Goal: Find specific page/section: Find specific page/section

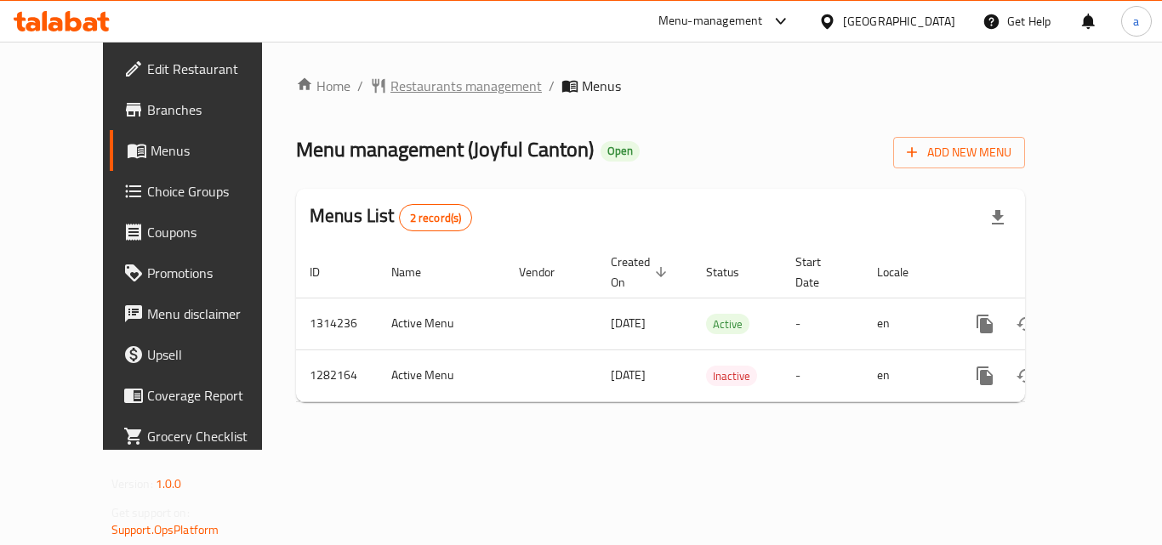
click at [417, 83] on span "Restaurants management" at bounding box center [466, 86] width 151 height 20
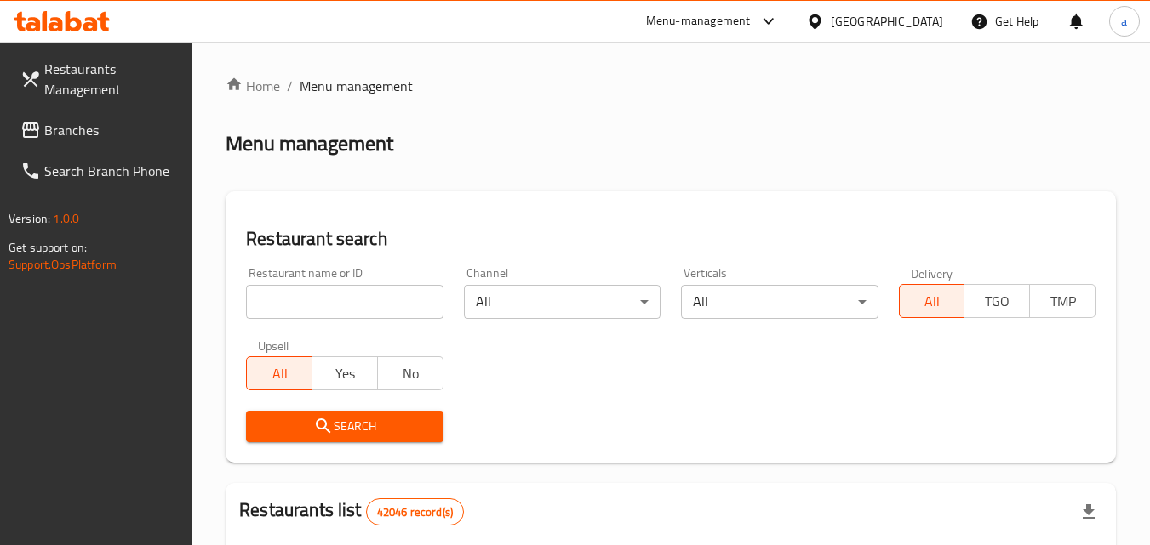
click at [301, 314] on input "search" at bounding box center [344, 302] width 197 height 34
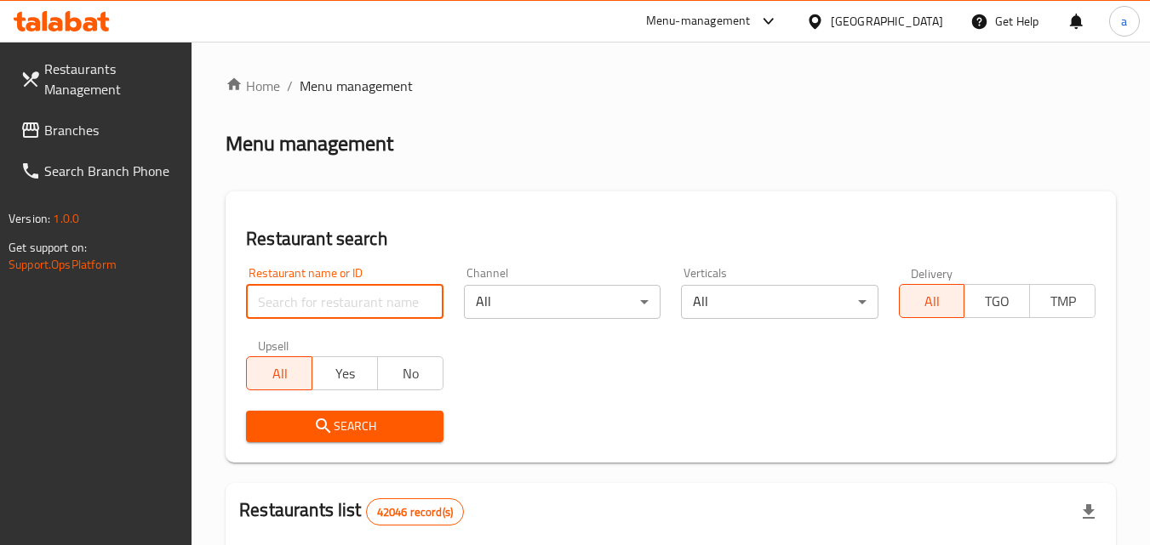
paste input "694698"
type input "694698"
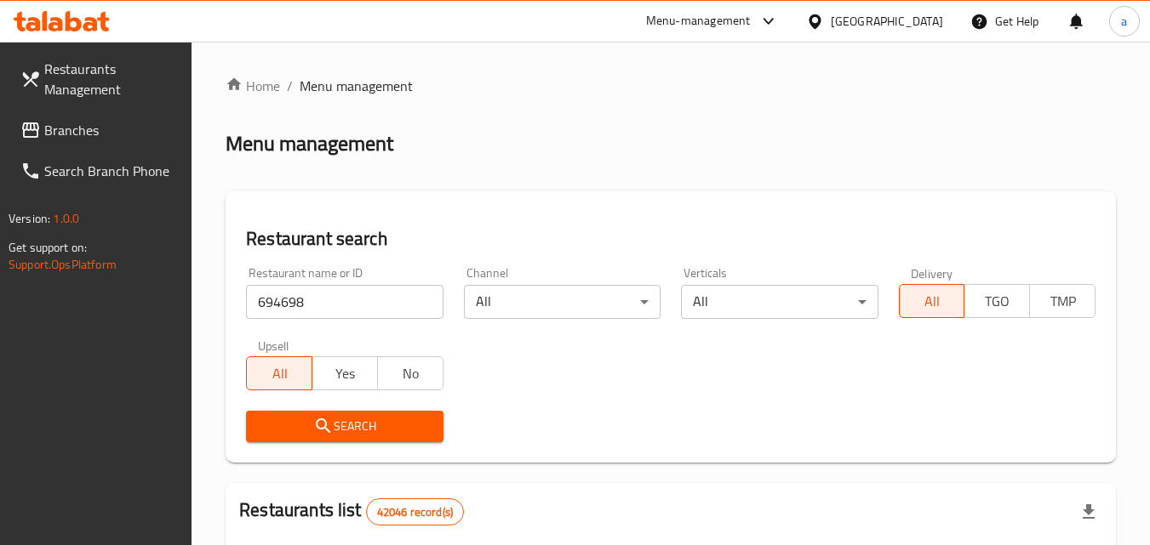
click at [345, 420] on span "Search" at bounding box center [344, 426] width 169 height 21
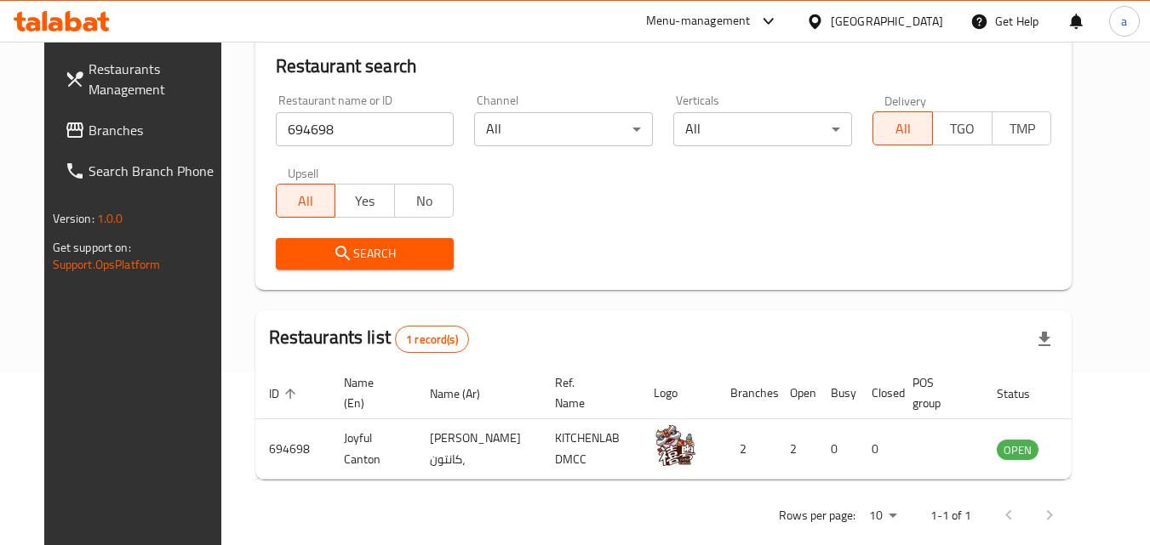
scroll to position [199, 0]
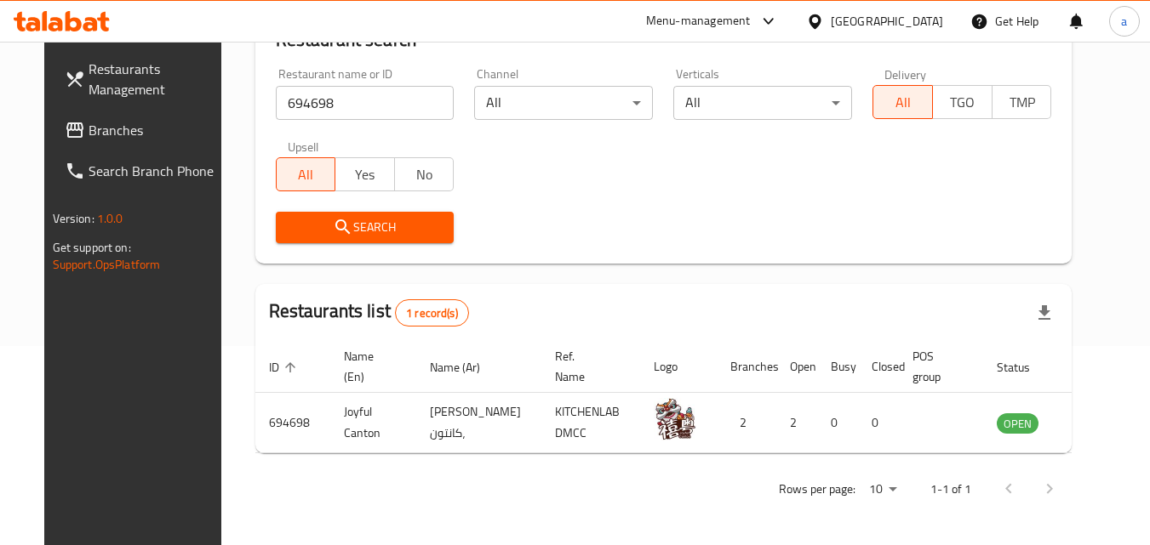
click at [904, 24] on div "[GEOGRAPHIC_DATA]" at bounding box center [886, 21] width 112 height 19
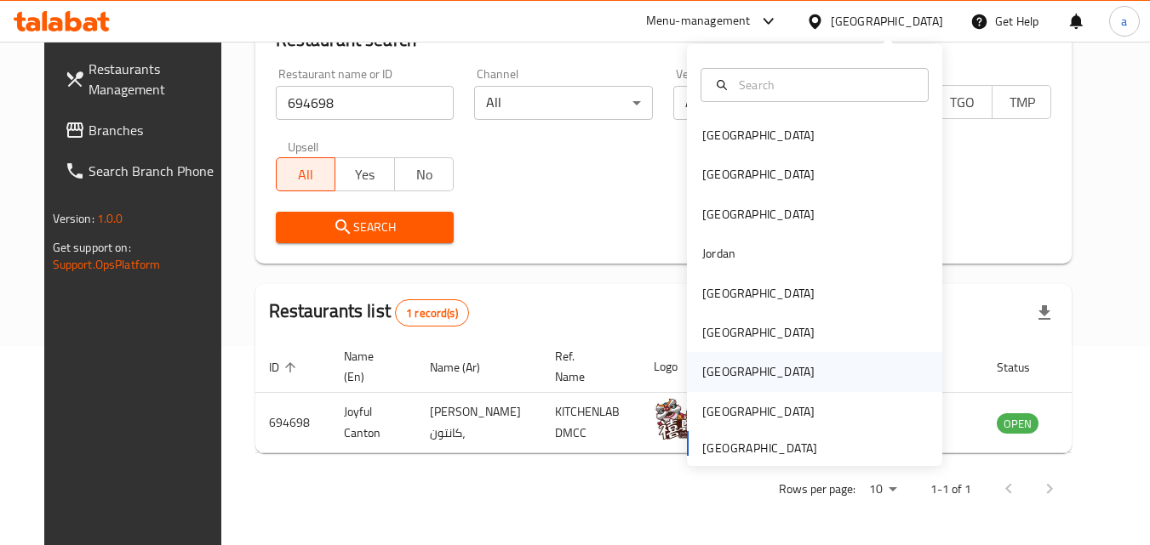
click at [702, 364] on div "Qatar" at bounding box center [758, 371] width 112 height 19
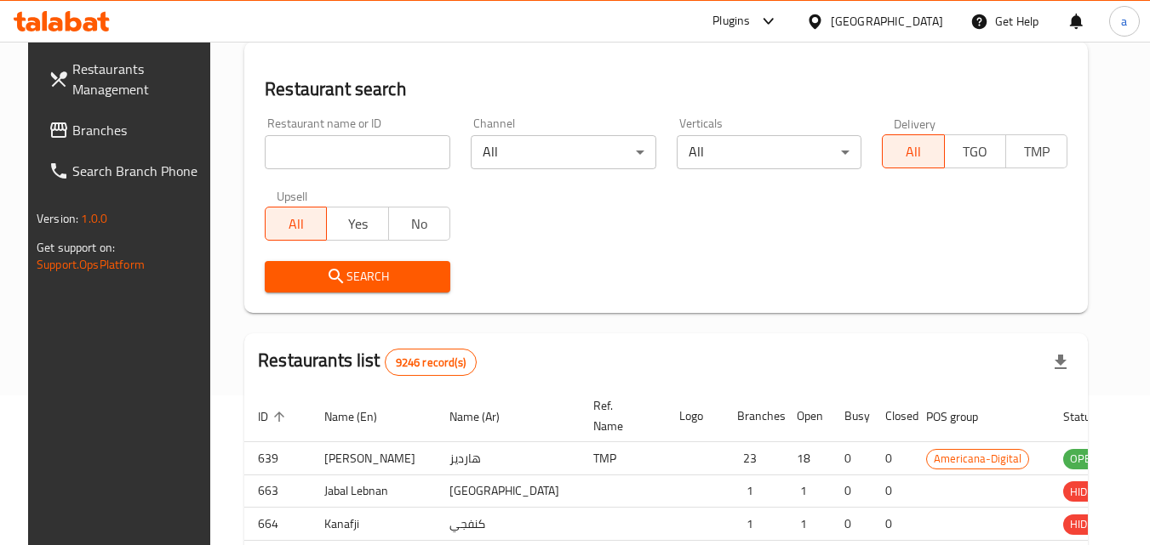
scroll to position [199, 0]
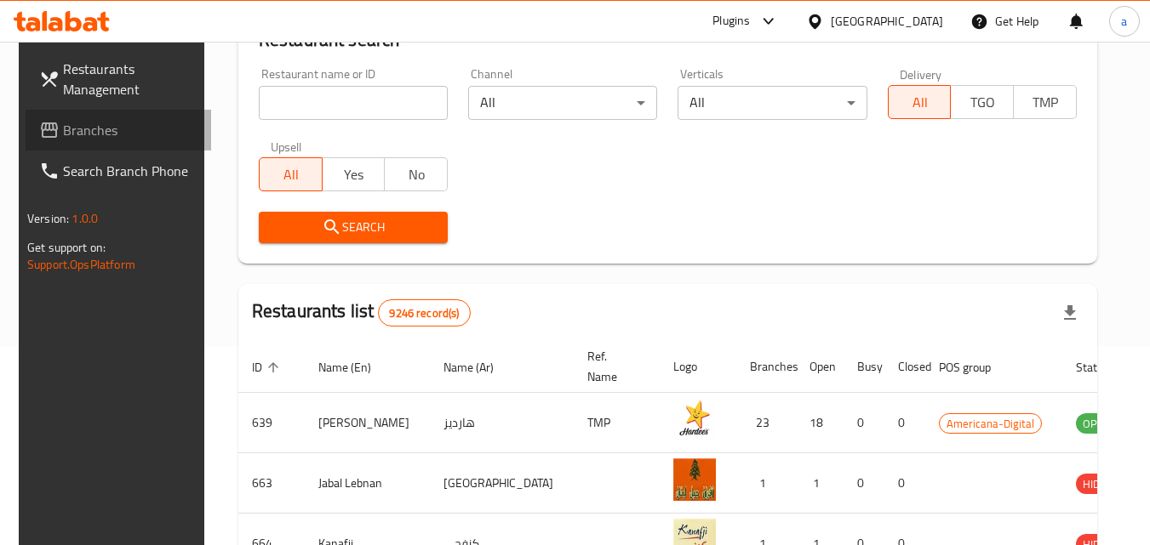
click at [92, 135] on span "Branches" at bounding box center [130, 130] width 134 height 20
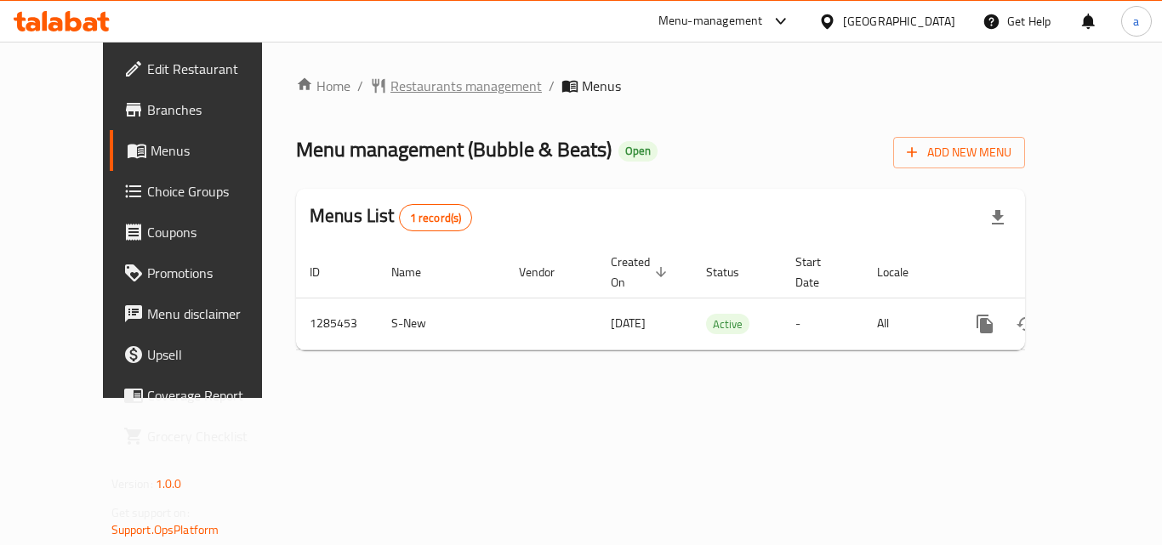
click at [391, 78] on span "Restaurants management" at bounding box center [466, 86] width 151 height 20
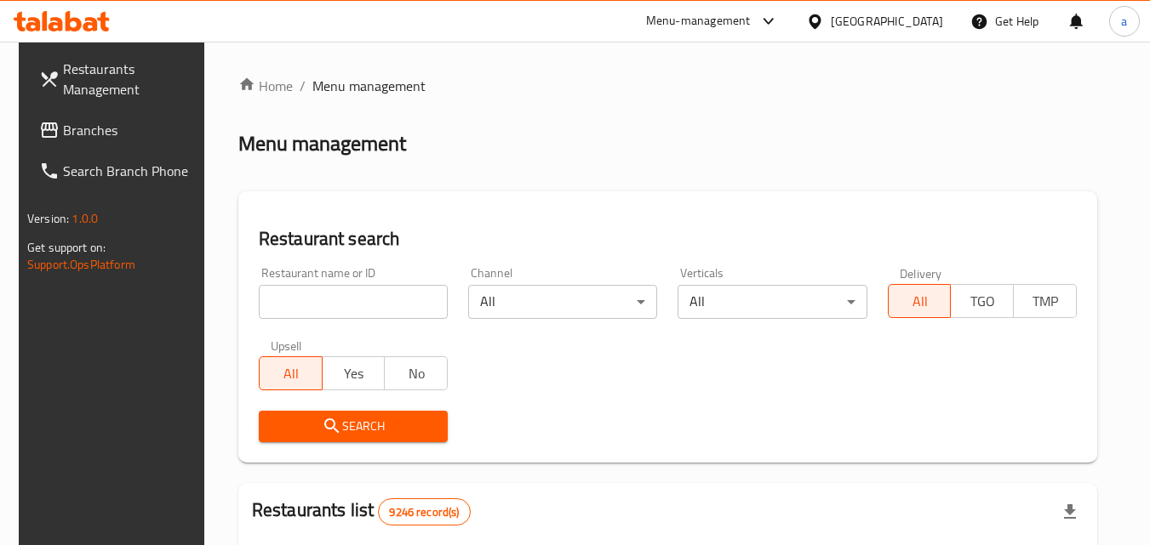
click at [377, 284] on div "Restaurant name or ID Restaurant name or ID" at bounding box center [353, 293] width 189 height 52
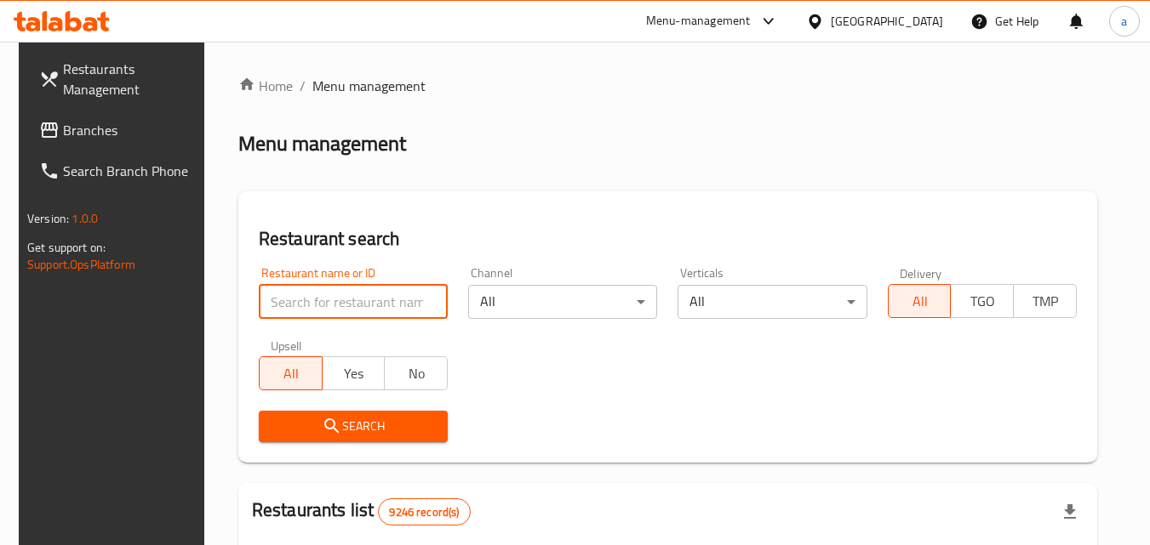
click at [350, 295] on input "search" at bounding box center [353, 302] width 189 height 34
paste input "695816"
type input "695816"
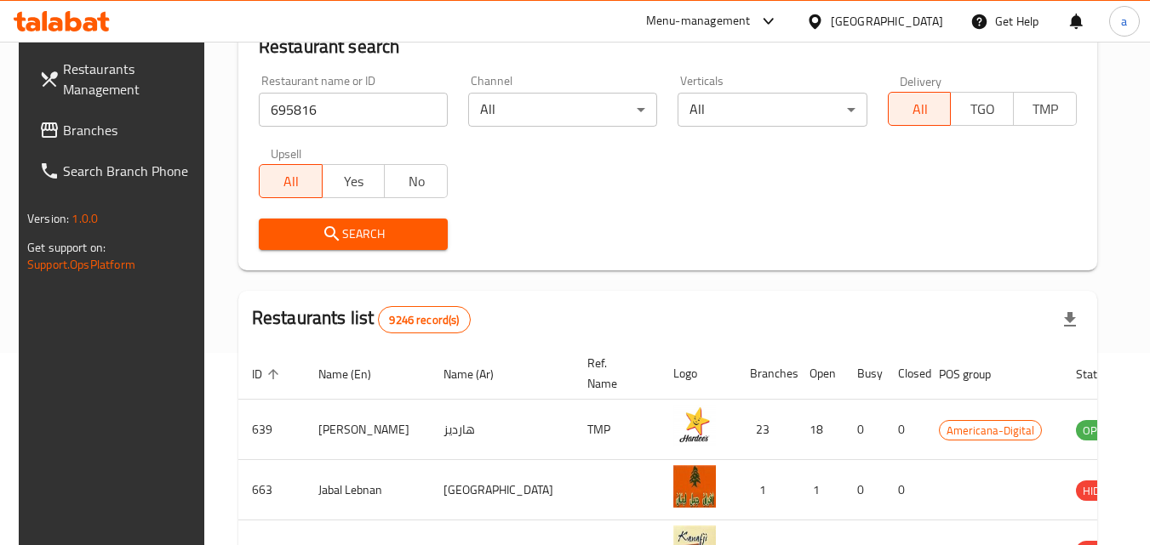
scroll to position [85, 0]
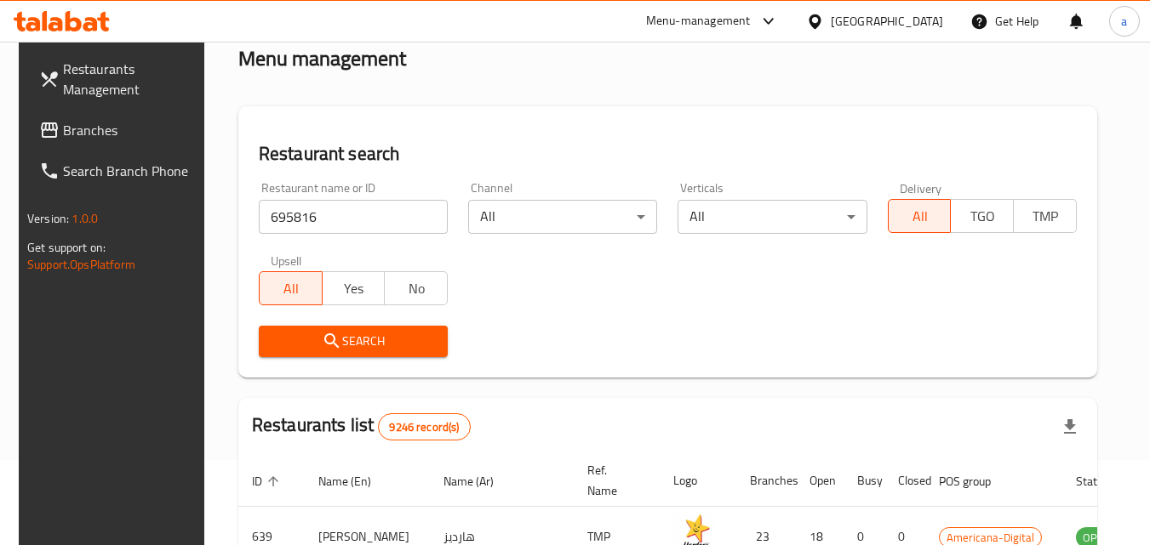
click at [322, 334] on icon "submit" at bounding box center [332, 341] width 20 height 20
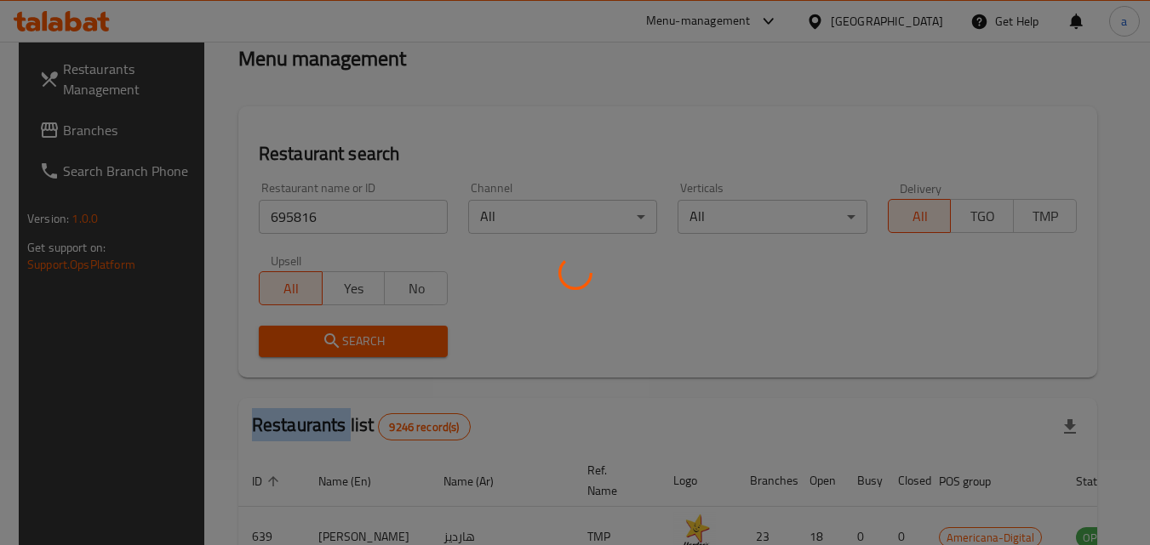
click at [318, 334] on div at bounding box center [575, 272] width 1150 height 545
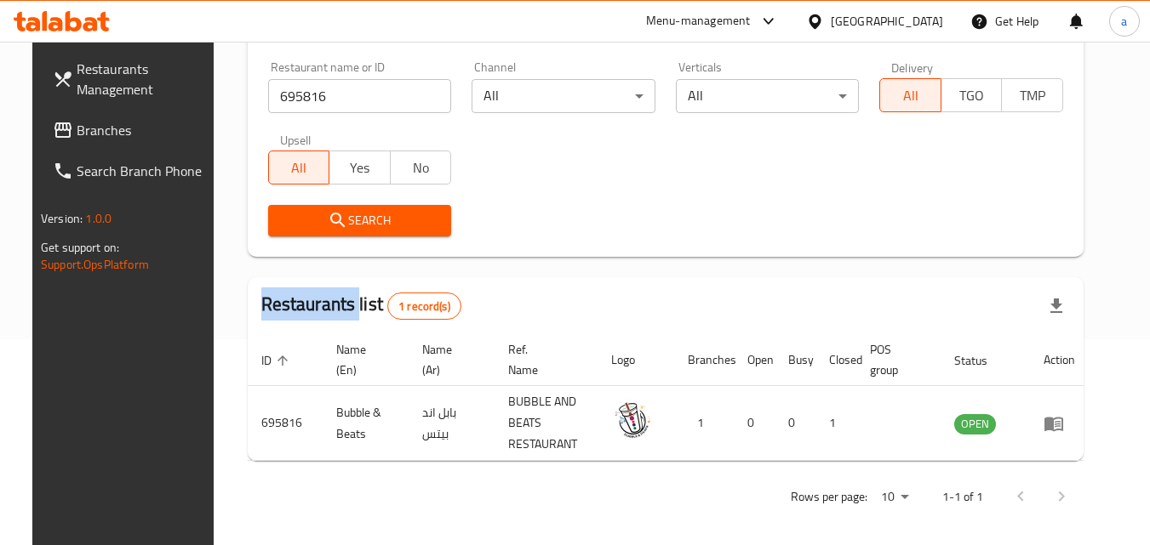
scroll to position [214, 0]
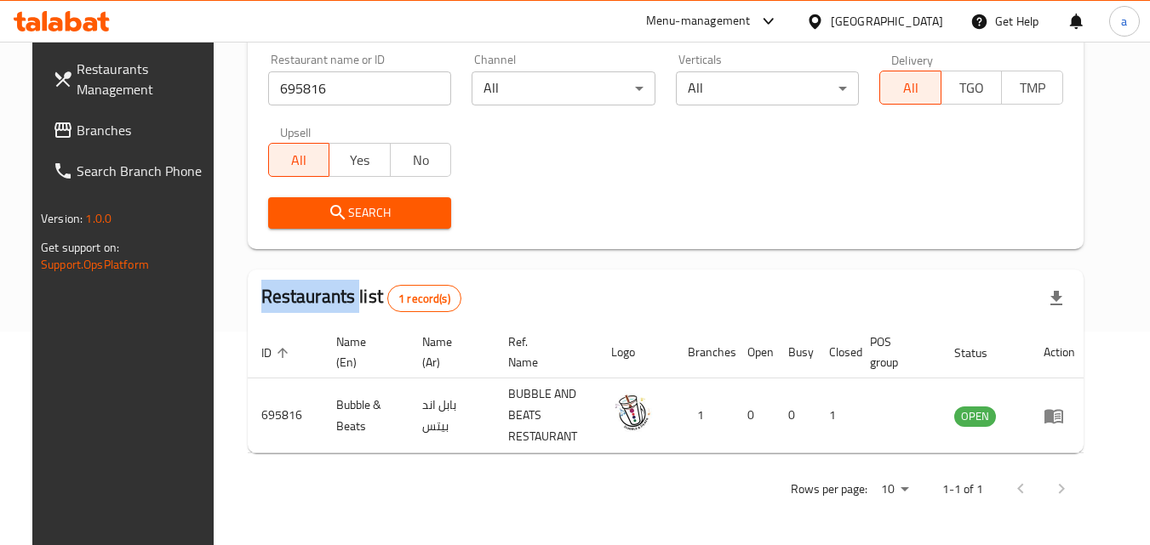
click at [824, 16] on icon at bounding box center [815, 22] width 18 height 18
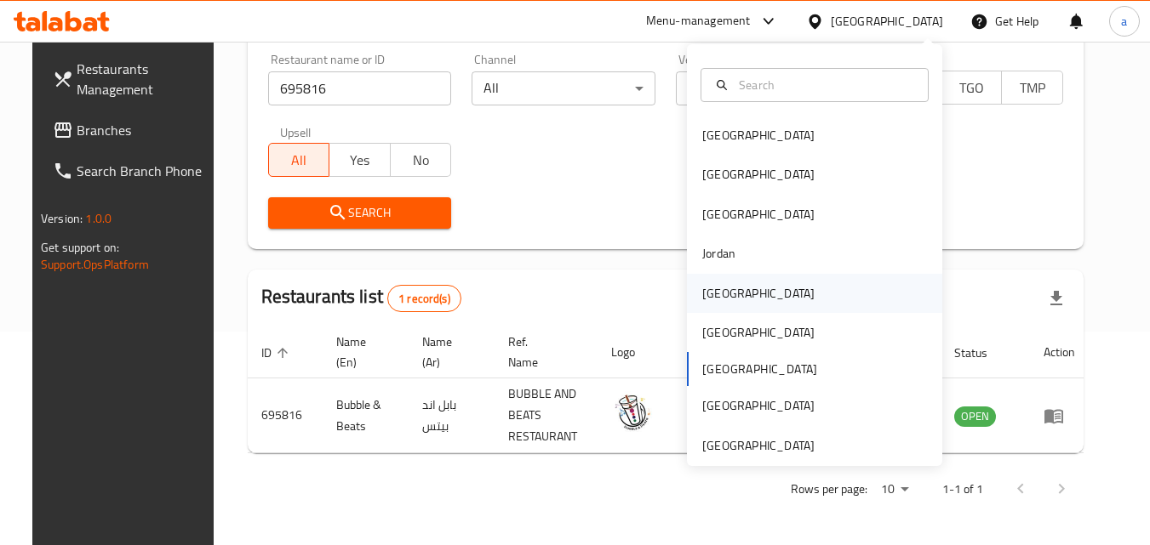
click at [725, 291] on div "Kuwait" at bounding box center [758, 293] width 140 height 39
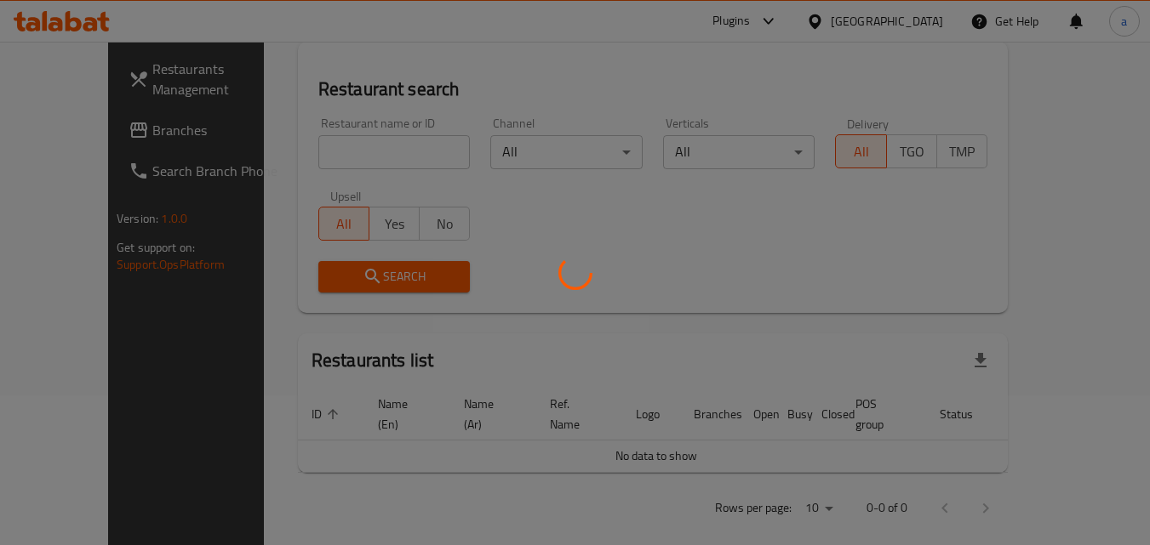
scroll to position [214, 0]
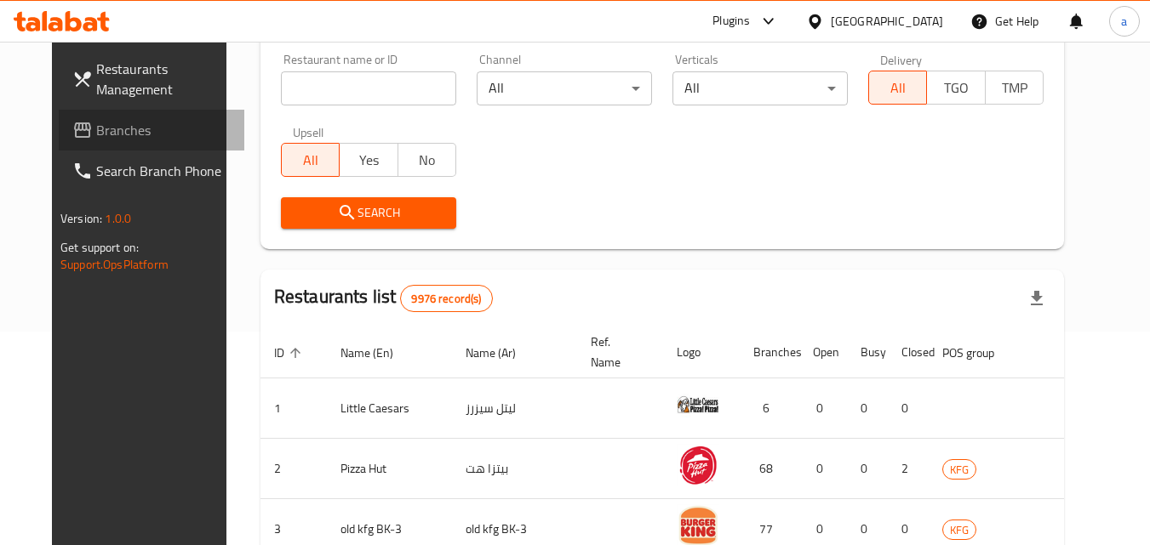
click at [96, 134] on span "Branches" at bounding box center [163, 130] width 134 height 20
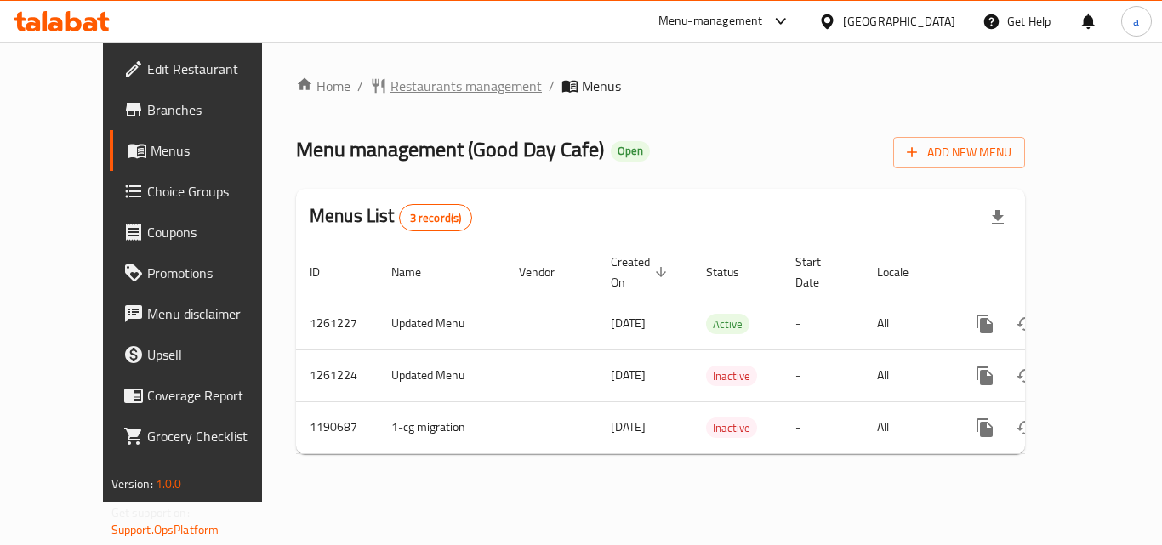
click at [431, 86] on span "Restaurants management" at bounding box center [466, 86] width 151 height 20
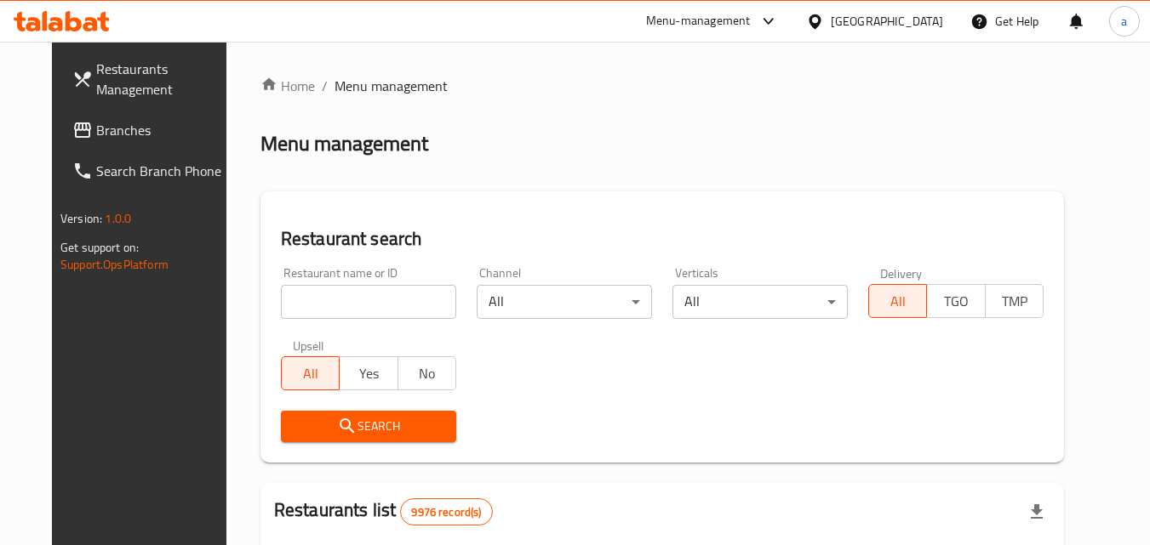
click at [376, 305] on input "search" at bounding box center [368, 302] width 175 height 34
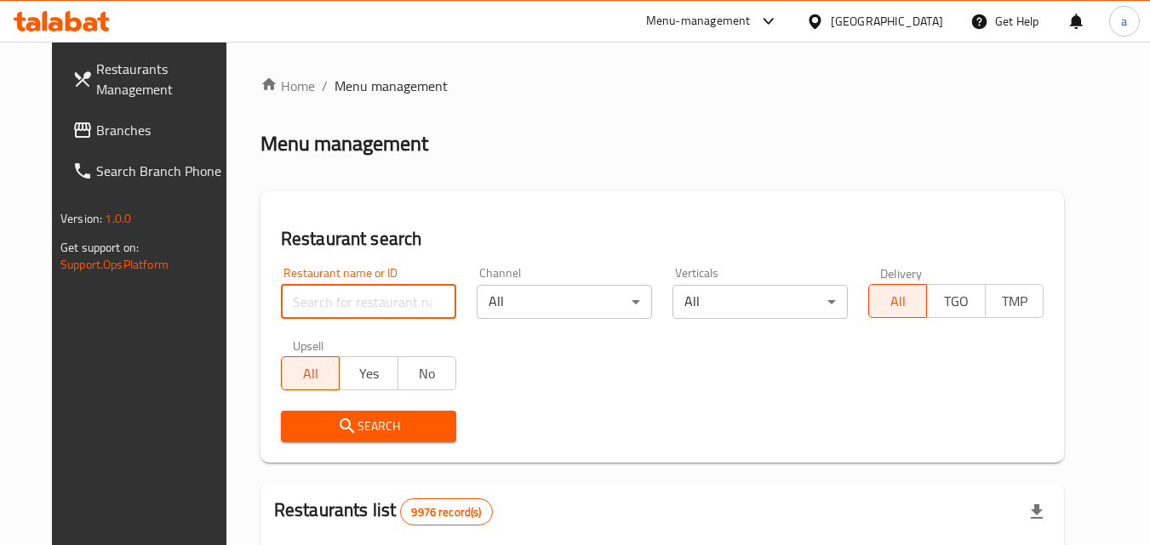
paste input "655893"
type input "655893"
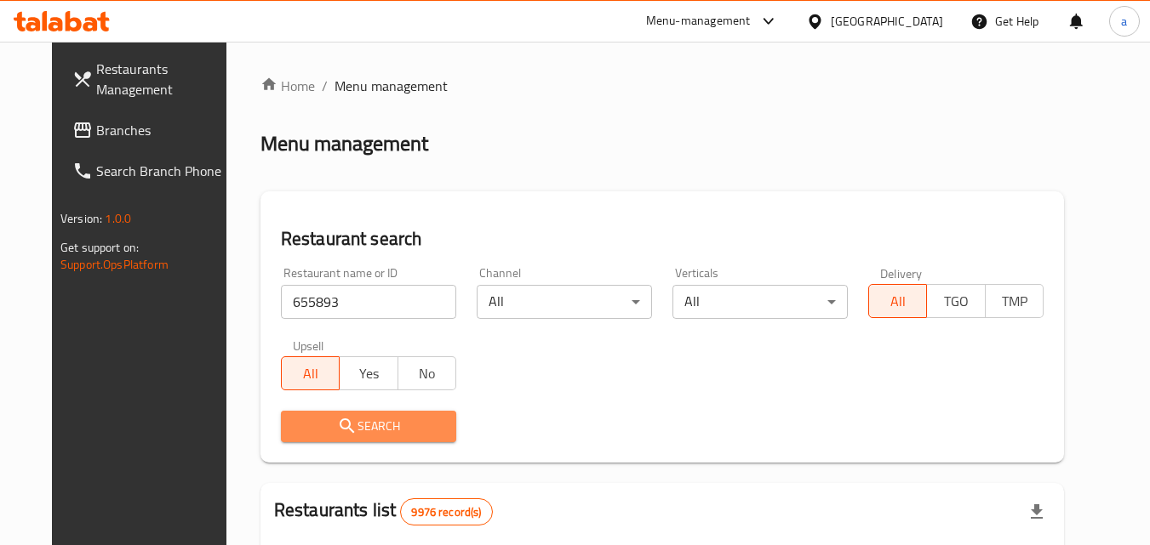
click at [361, 426] on span "Search" at bounding box center [368, 426] width 148 height 21
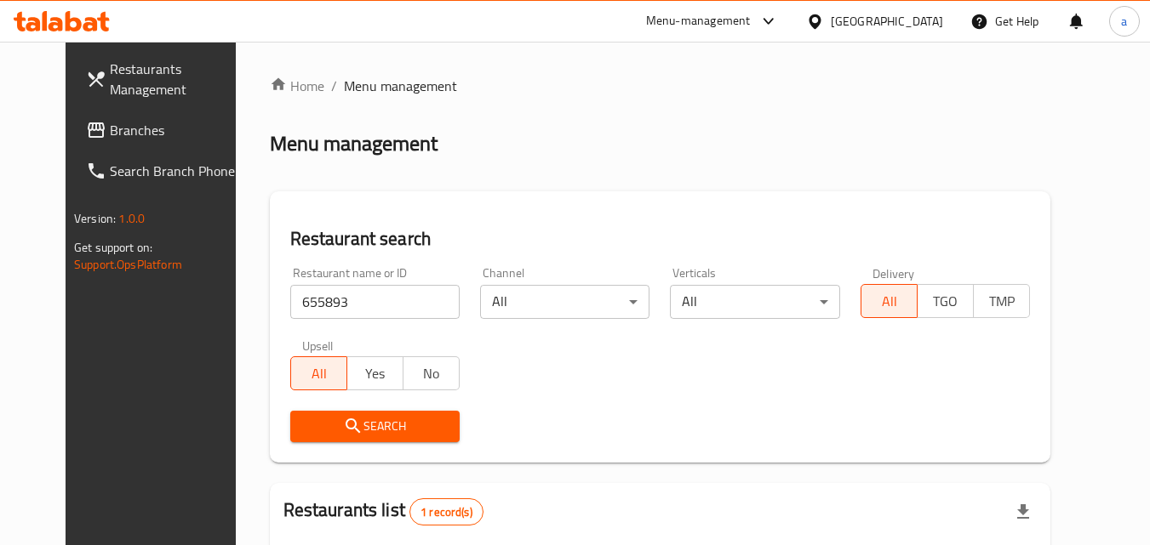
click at [937, 26] on div "[GEOGRAPHIC_DATA]" at bounding box center [886, 21] width 112 height 19
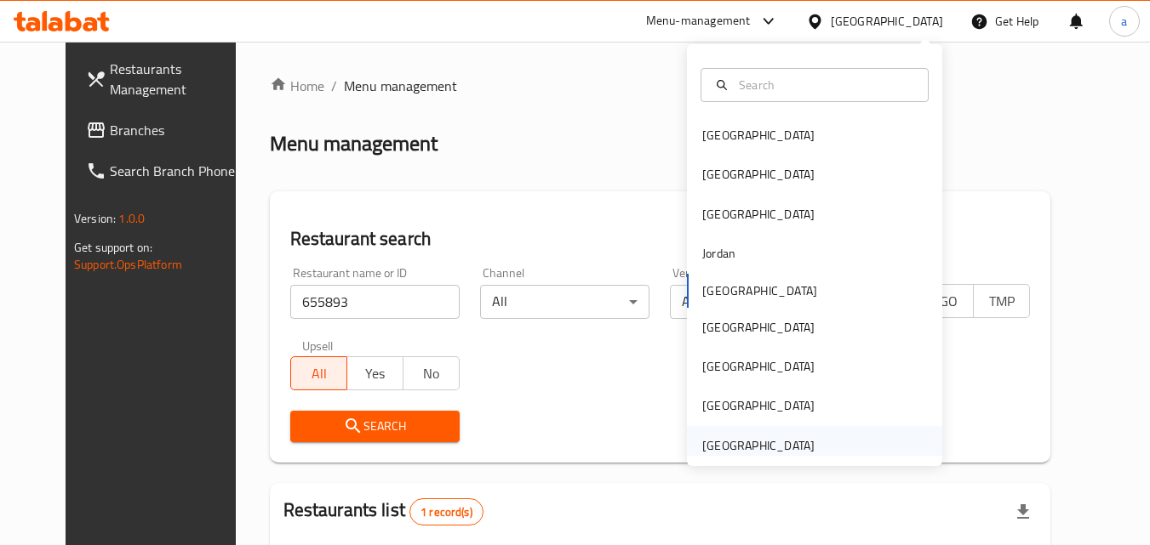
click at [743, 448] on div "[GEOGRAPHIC_DATA]" at bounding box center [758, 445] width 112 height 19
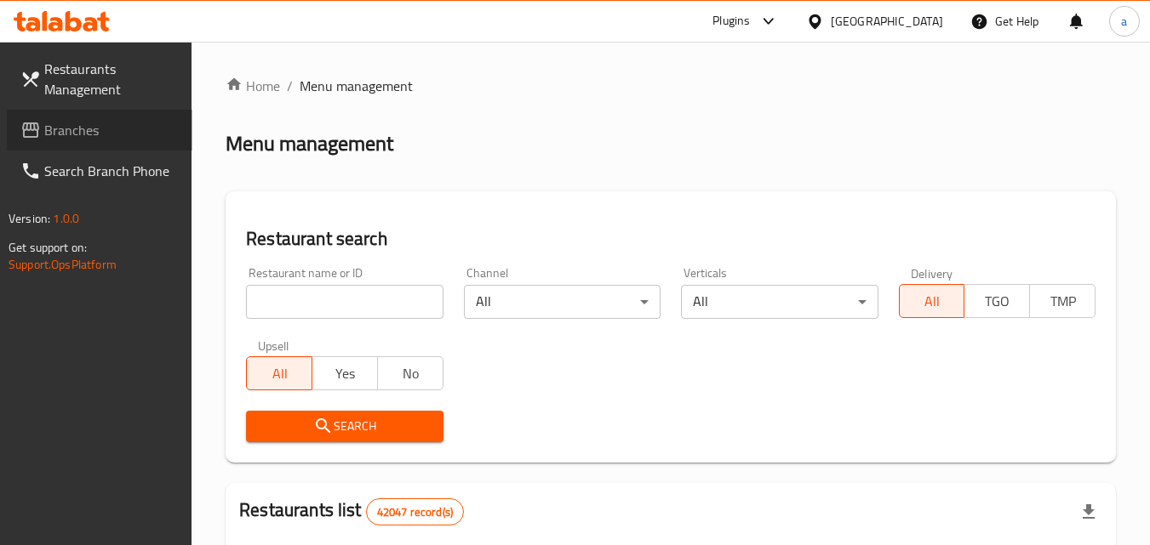
click at [42, 122] on span at bounding box center [32, 130] width 24 height 20
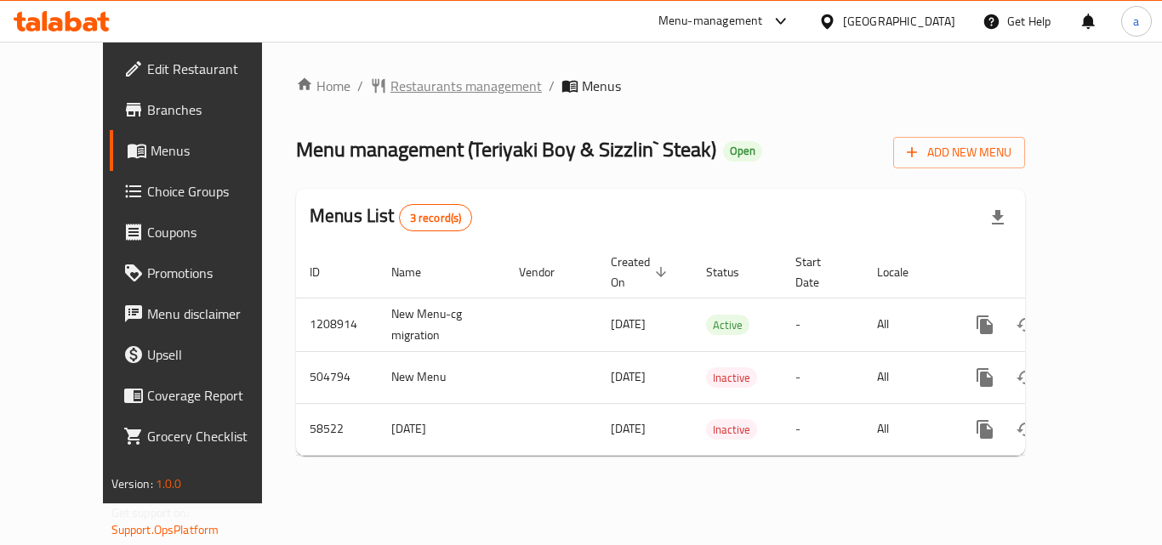
click at [436, 80] on span "Restaurants management" at bounding box center [466, 86] width 151 height 20
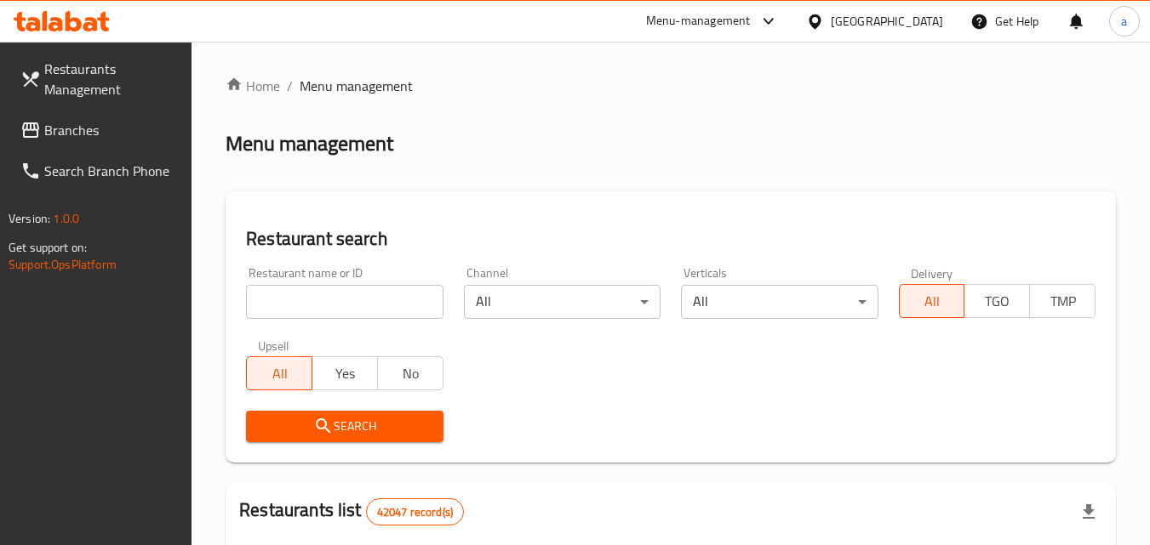
click at [404, 294] on input "search" at bounding box center [344, 302] width 197 height 34
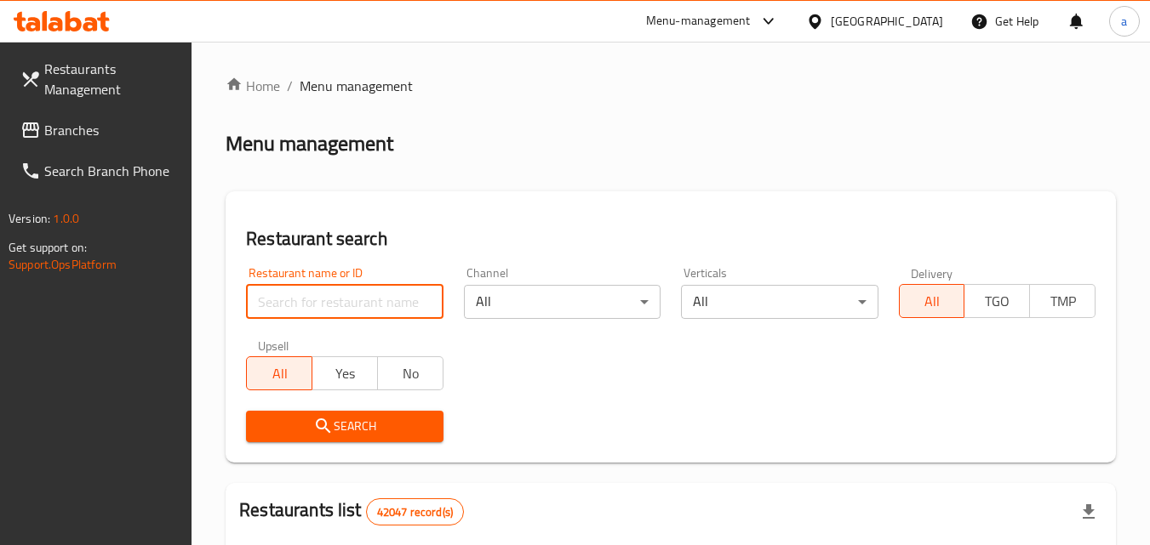
paste input "17115"
type input "17115"
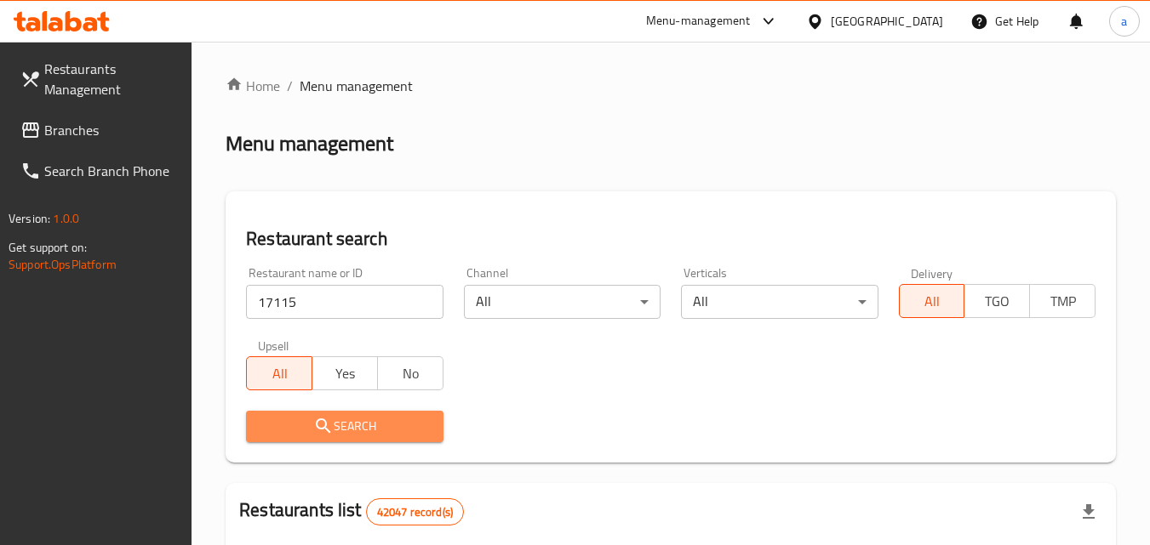
click at [350, 417] on span "Search" at bounding box center [344, 426] width 169 height 21
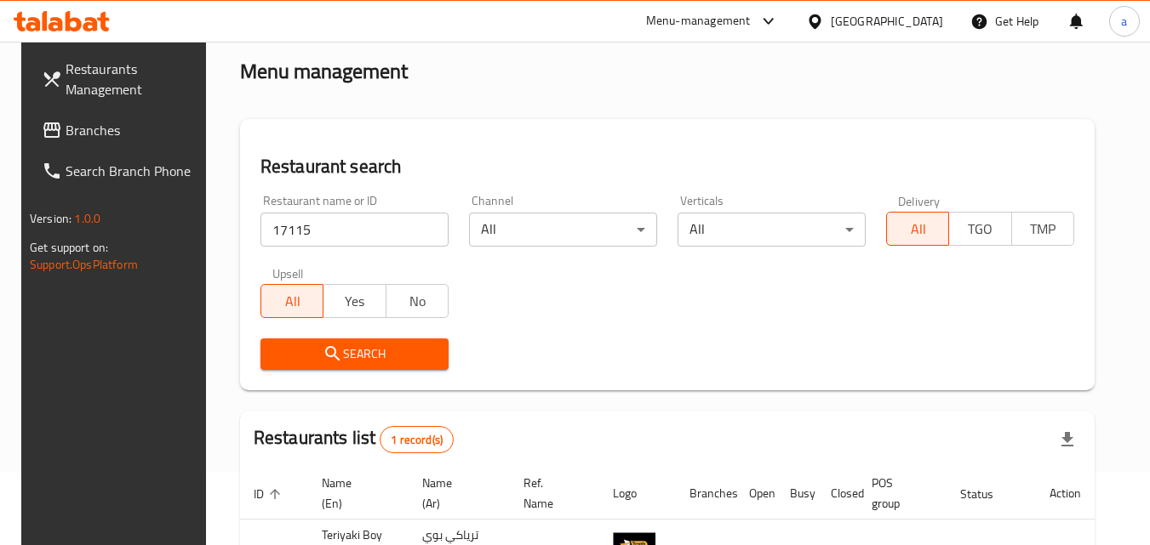
scroll to position [170, 0]
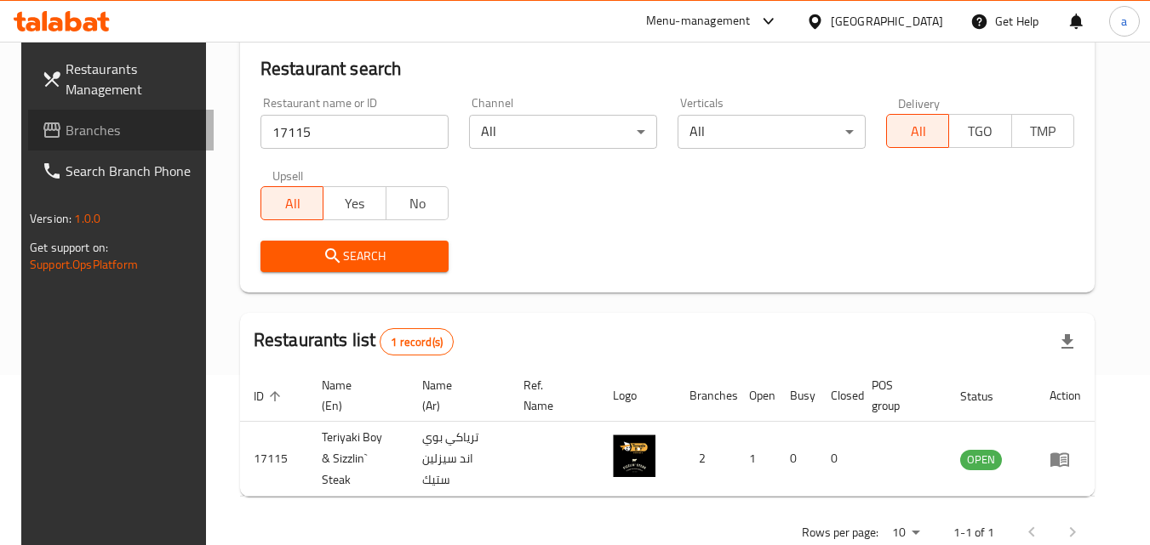
click at [97, 134] on span "Branches" at bounding box center [133, 130] width 134 height 20
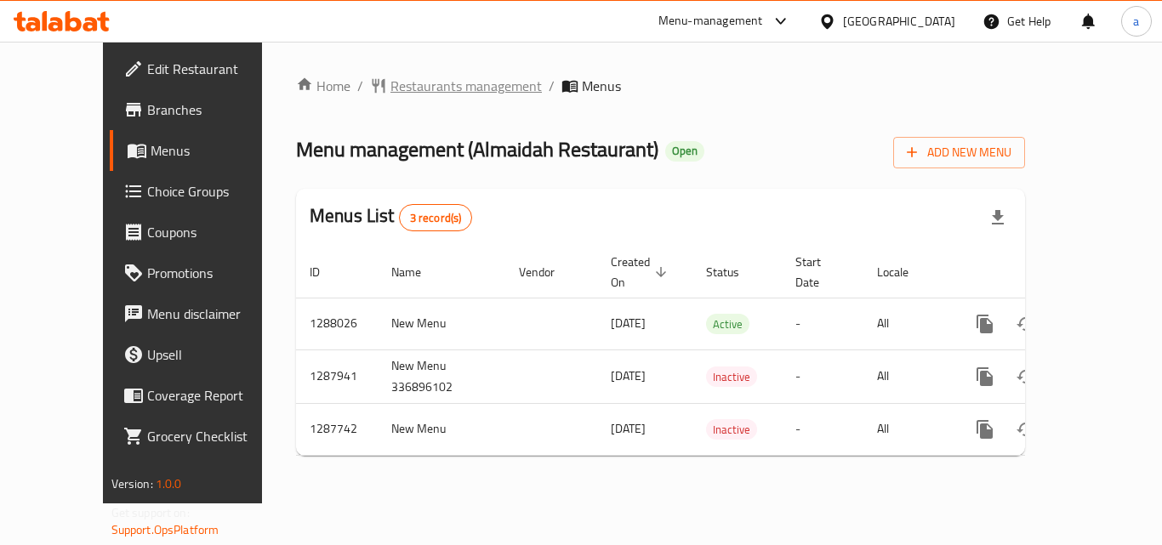
click at [391, 80] on span "Restaurants management" at bounding box center [466, 86] width 151 height 20
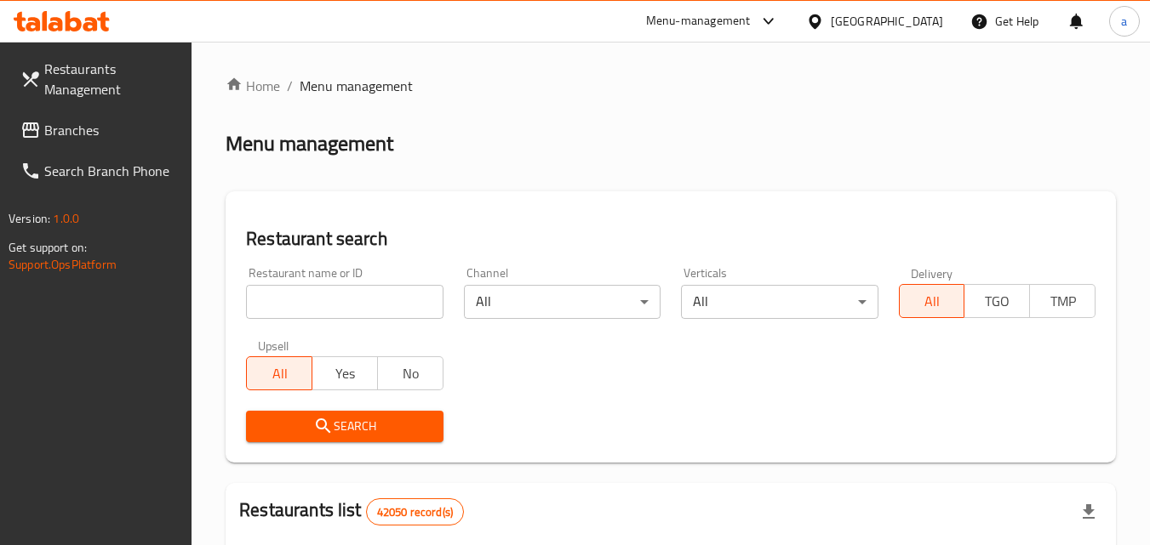
click at [408, 299] on input "search" at bounding box center [344, 302] width 197 height 34
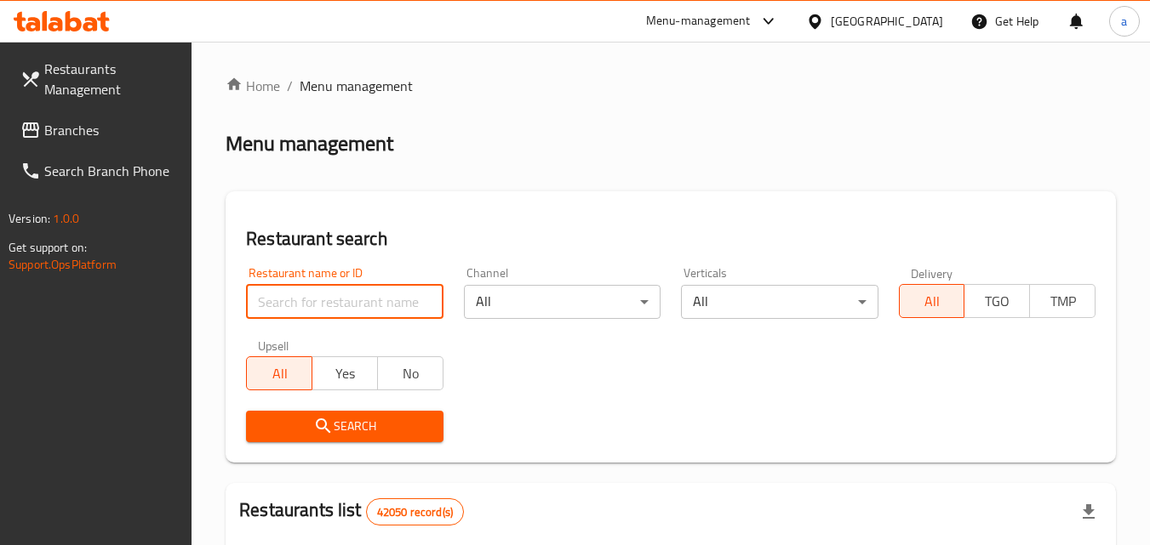
paste input "696876"
type input "696876"
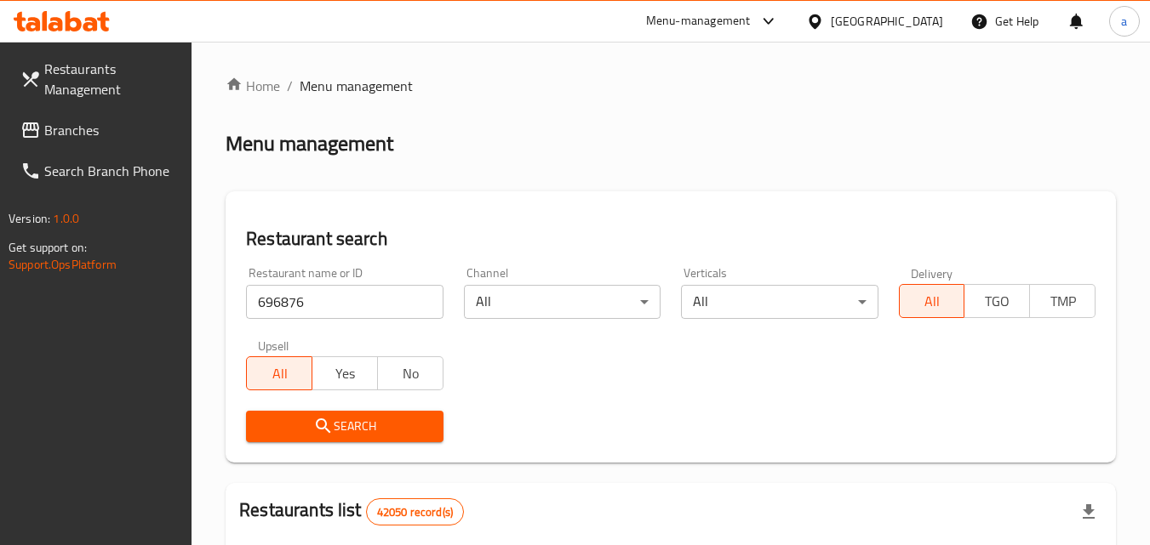
click at [379, 429] on span "Search" at bounding box center [344, 426] width 169 height 21
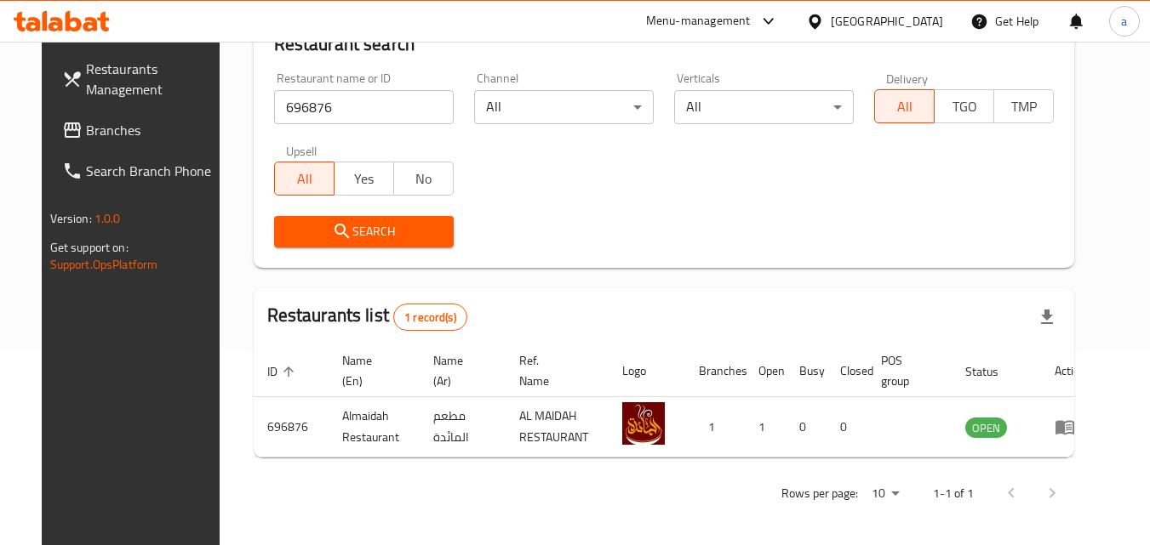
scroll to position [199, 0]
